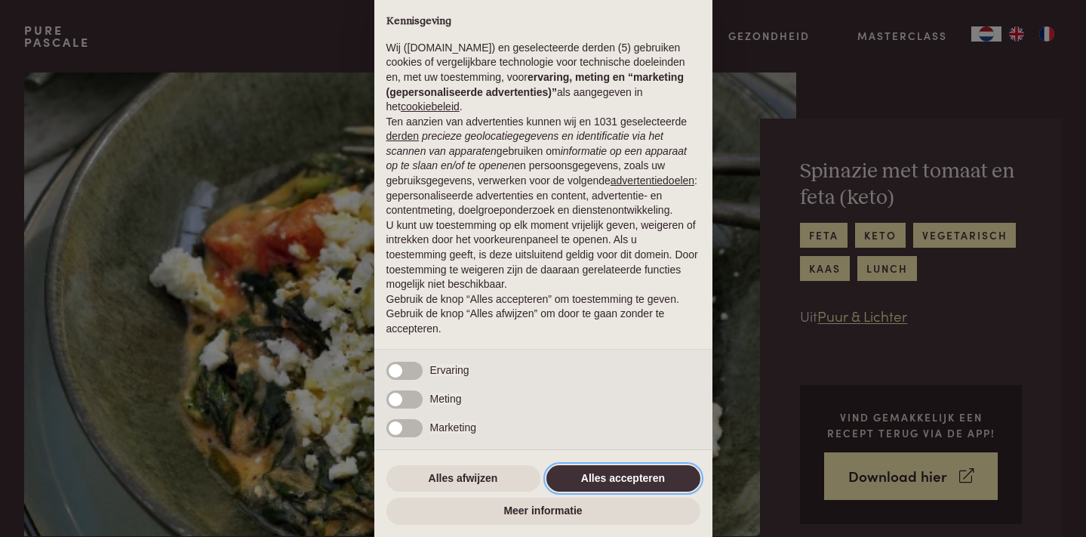
click at [611, 488] on button "Alles accepteren" at bounding box center [624, 478] width 154 height 27
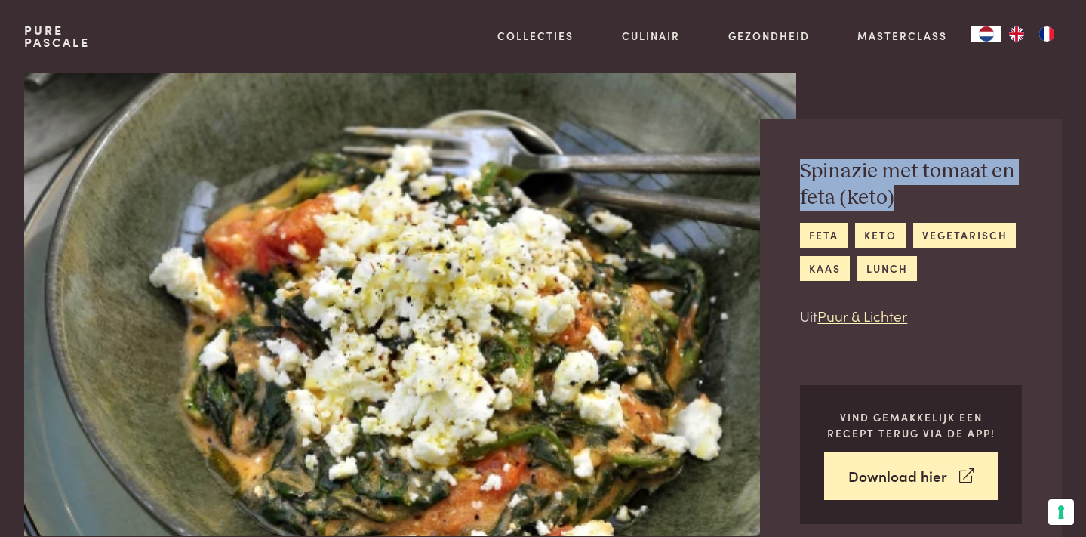
drag, startPoint x: 803, startPoint y: 168, endPoint x: 923, endPoint y: 199, distance: 124.0
click at [923, 200] on h2 "Spinazie met tomaat en feta (keto)" at bounding box center [911, 185] width 222 height 52
copy h2 "Spinazie met tomaat en feta (keto)"
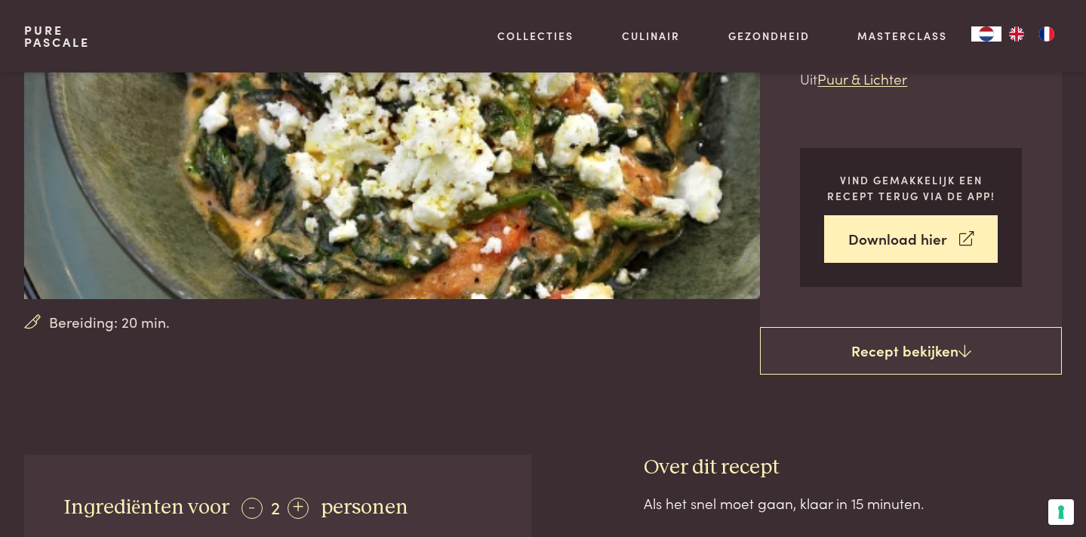
scroll to position [239, 0]
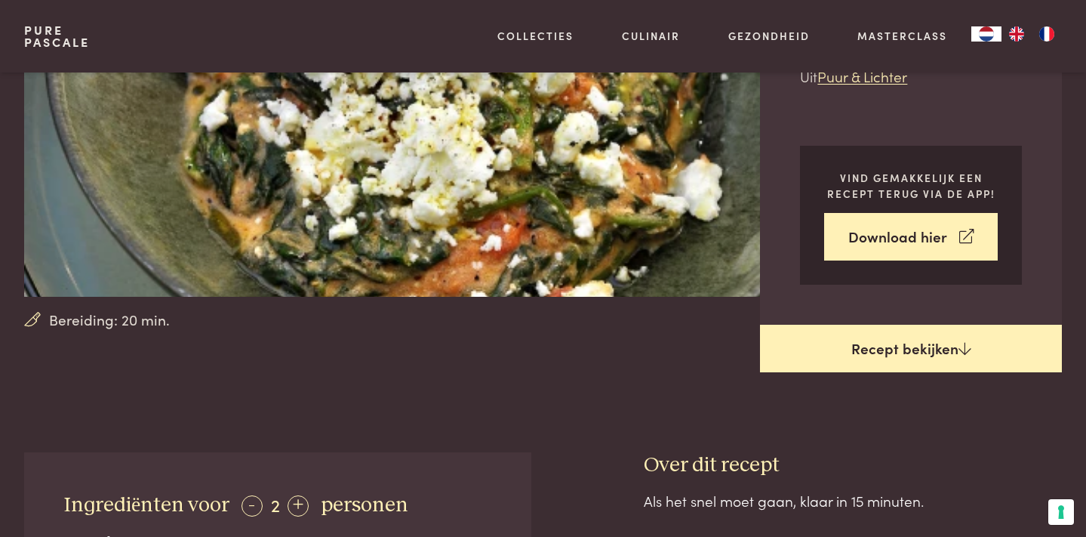
click at [911, 346] on link "Recept bekijken" at bounding box center [911, 349] width 302 height 48
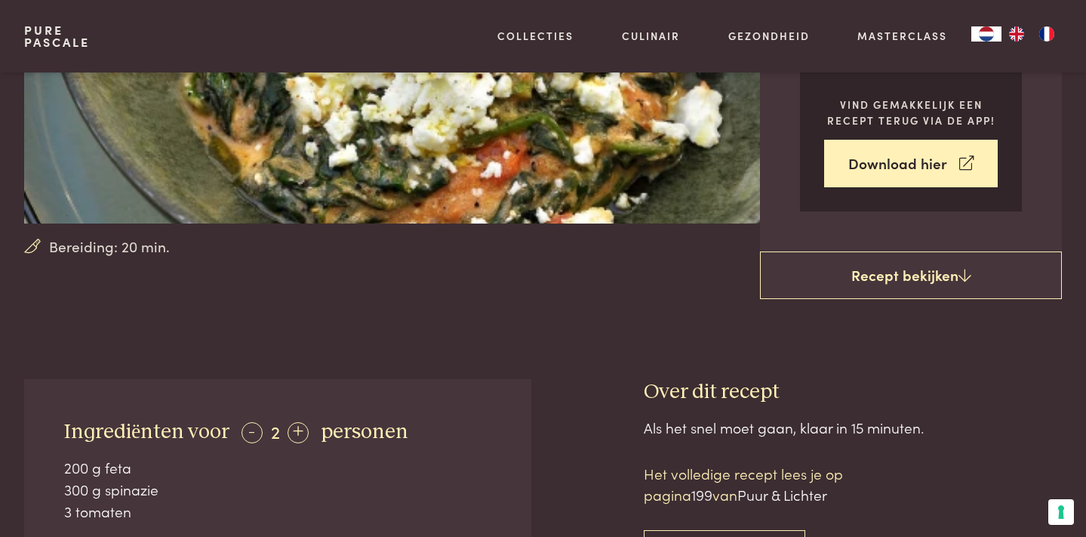
scroll to position [300, 0]
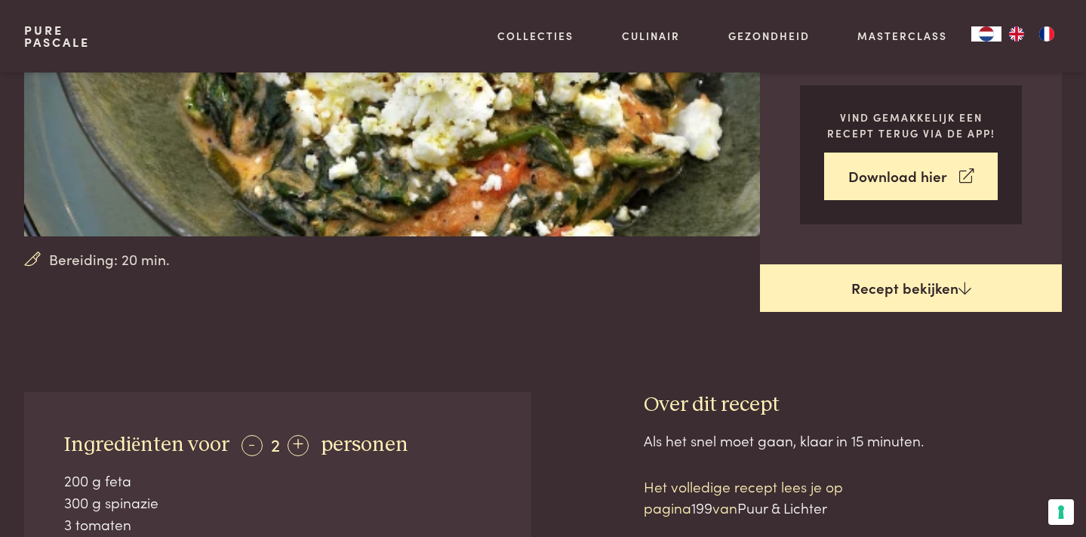
click at [927, 283] on link "Recept bekijken" at bounding box center [911, 288] width 302 height 48
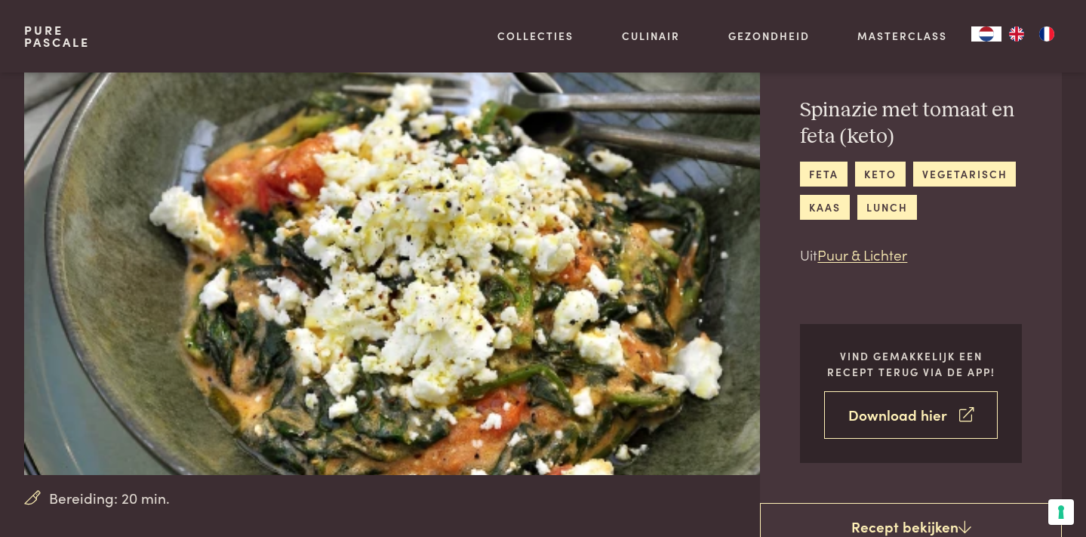
scroll to position [60, 0]
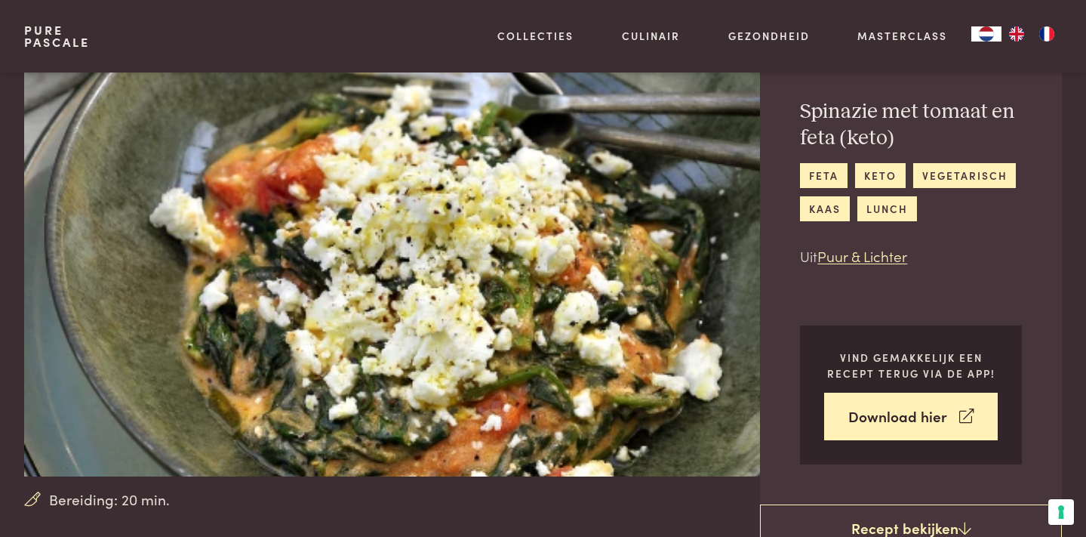
scroll to position [685, 0]
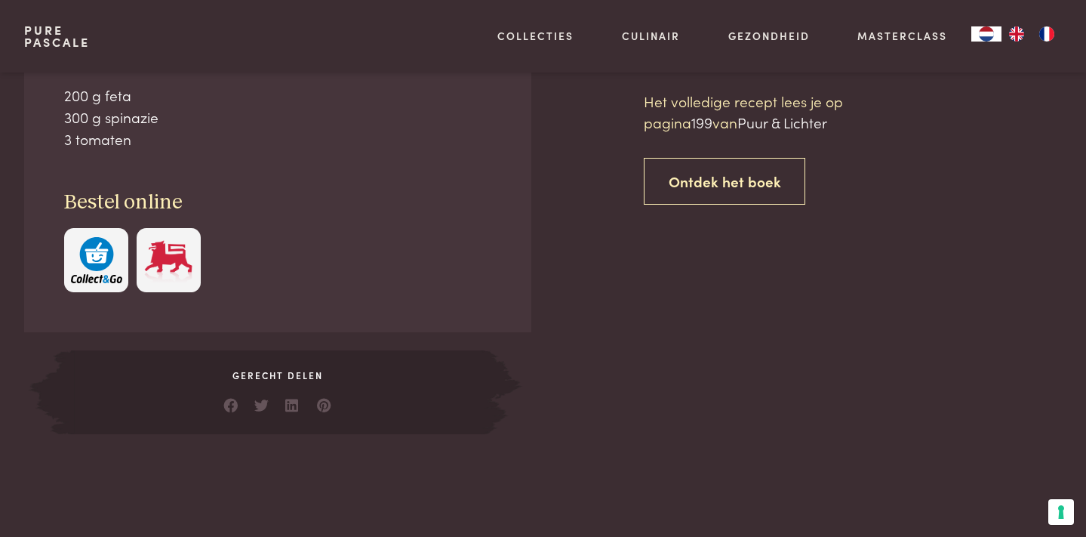
scroll to position [686, 0]
